Goal: Transaction & Acquisition: Book appointment/travel/reservation

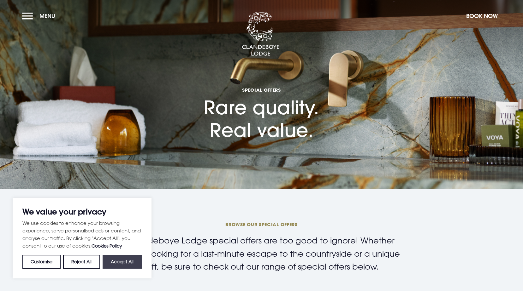
click at [121, 263] on button "Accept All" at bounding box center [122, 262] width 39 height 14
checkbox input "true"
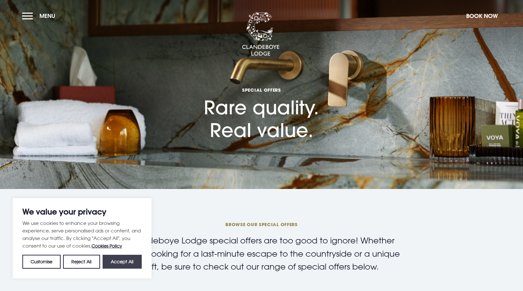
checkbox input "true"
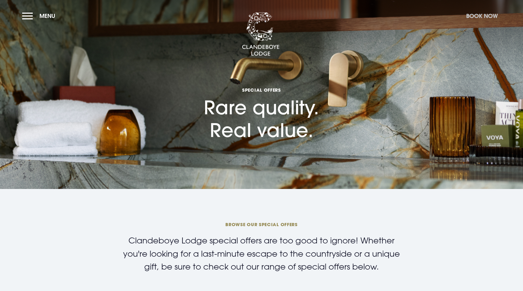
click at [474, 12] on button "Book Now" at bounding box center [482, 16] width 38 height 14
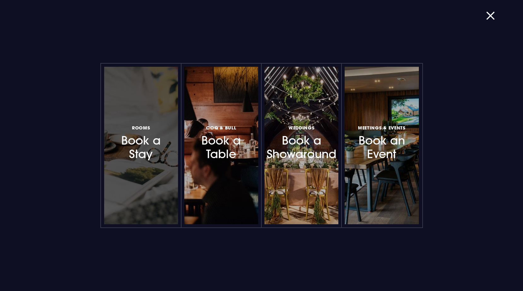
click at [148, 136] on h3 "Rooms Book a Stay" at bounding box center [141, 143] width 55 height 38
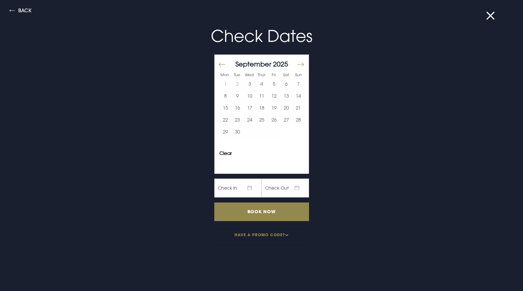
click at [297, 63] on button "Move forward to switch to the next month." at bounding box center [300, 64] width 8 height 13
click at [245, 122] on button "24" at bounding box center [250, 120] width 12 height 12
click at [268, 121] on button "26" at bounding box center [274, 120] width 12 height 12
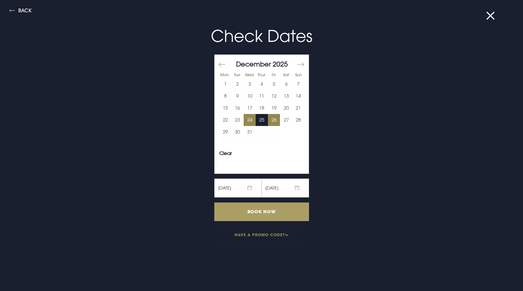
click at [256, 209] on input "Book Now" at bounding box center [261, 212] width 95 height 19
